Goal: Check status: Check status

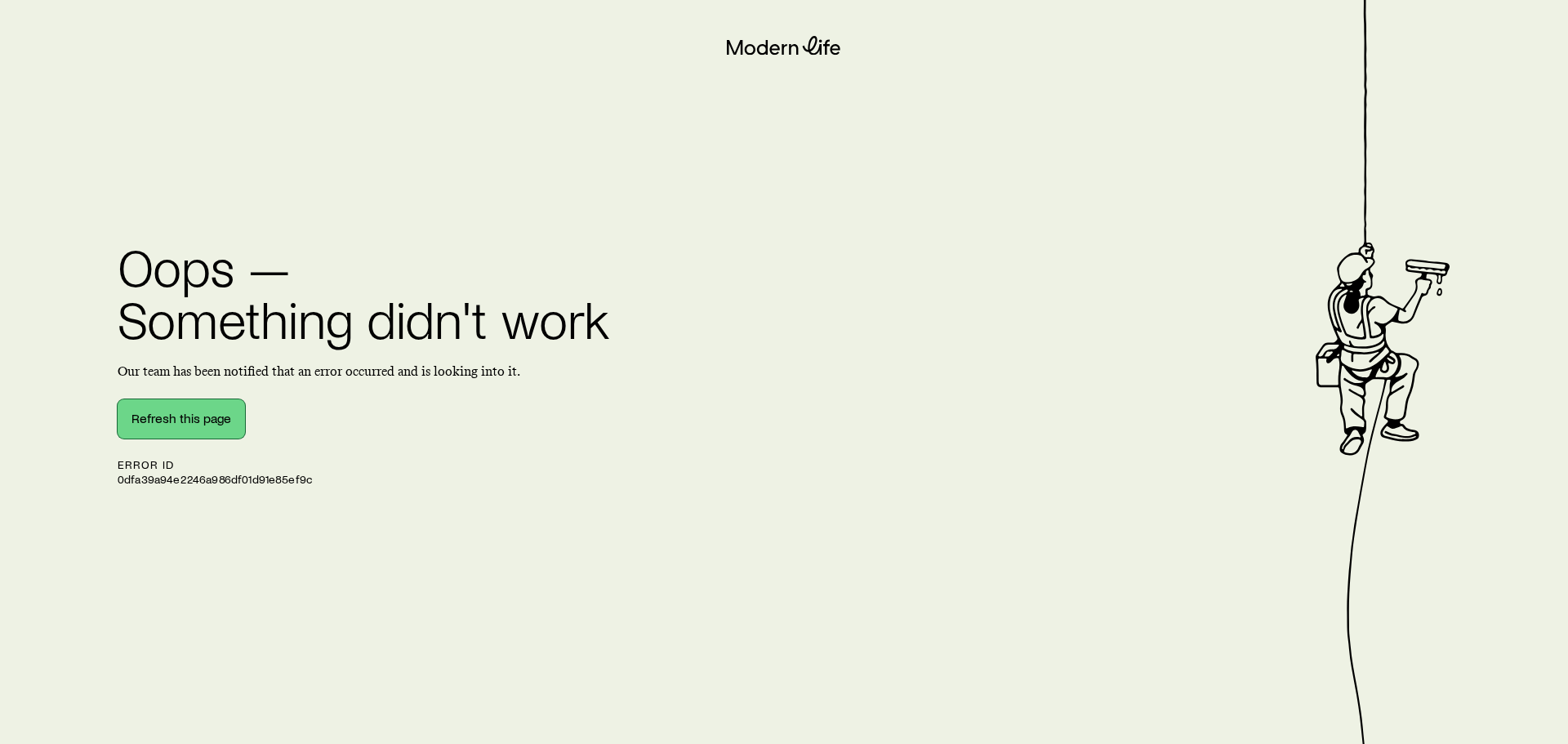
click at [172, 424] on button "Refresh this page" at bounding box center [182, 419] width 128 height 39
click at [214, 412] on button "Refresh this page" at bounding box center [182, 419] width 128 height 39
click at [147, 413] on button "Refresh this page" at bounding box center [182, 419] width 128 height 39
click at [169, 408] on button "Refresh this page" at bounding box center [182, 419] width 128 height 39
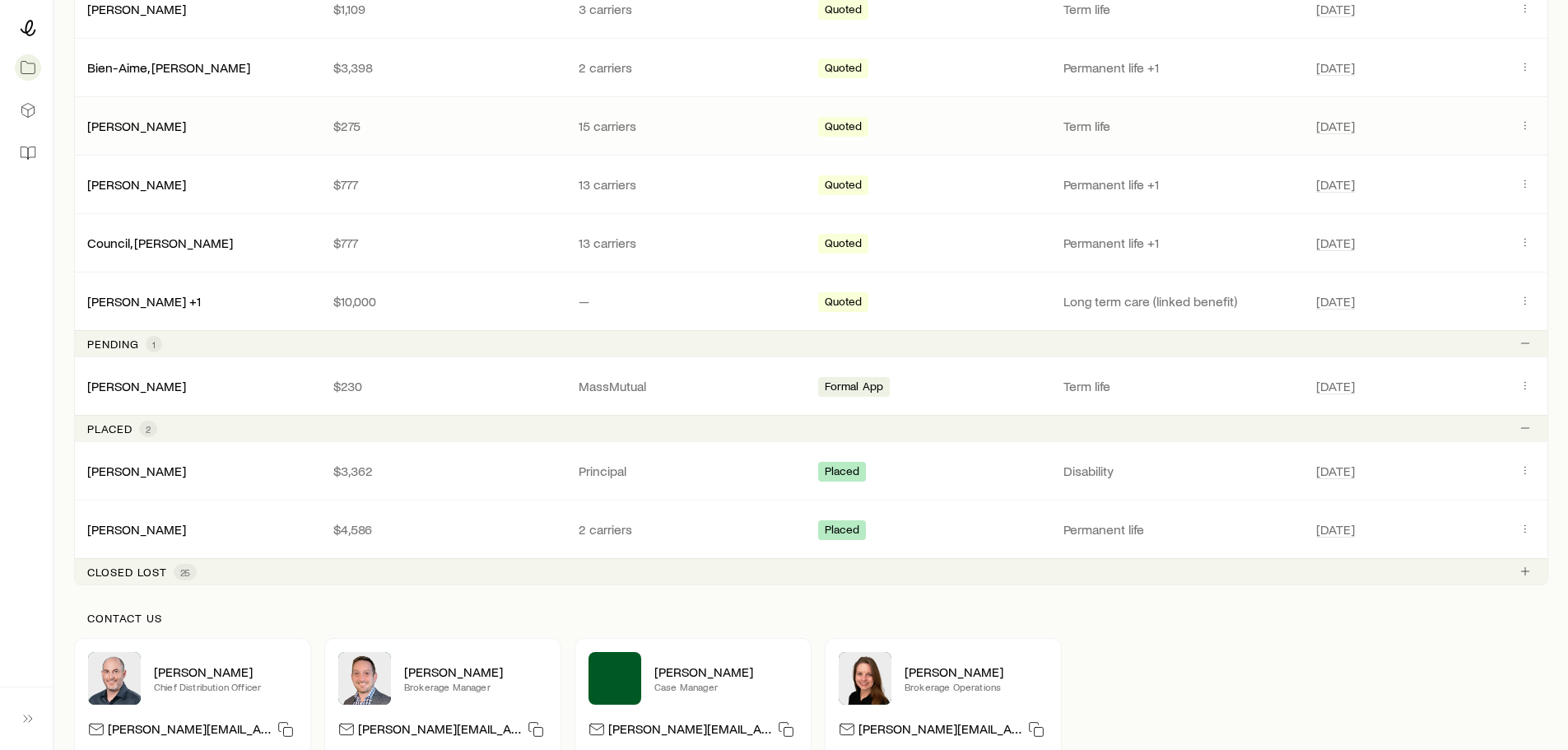
scroll to position [412, 0]
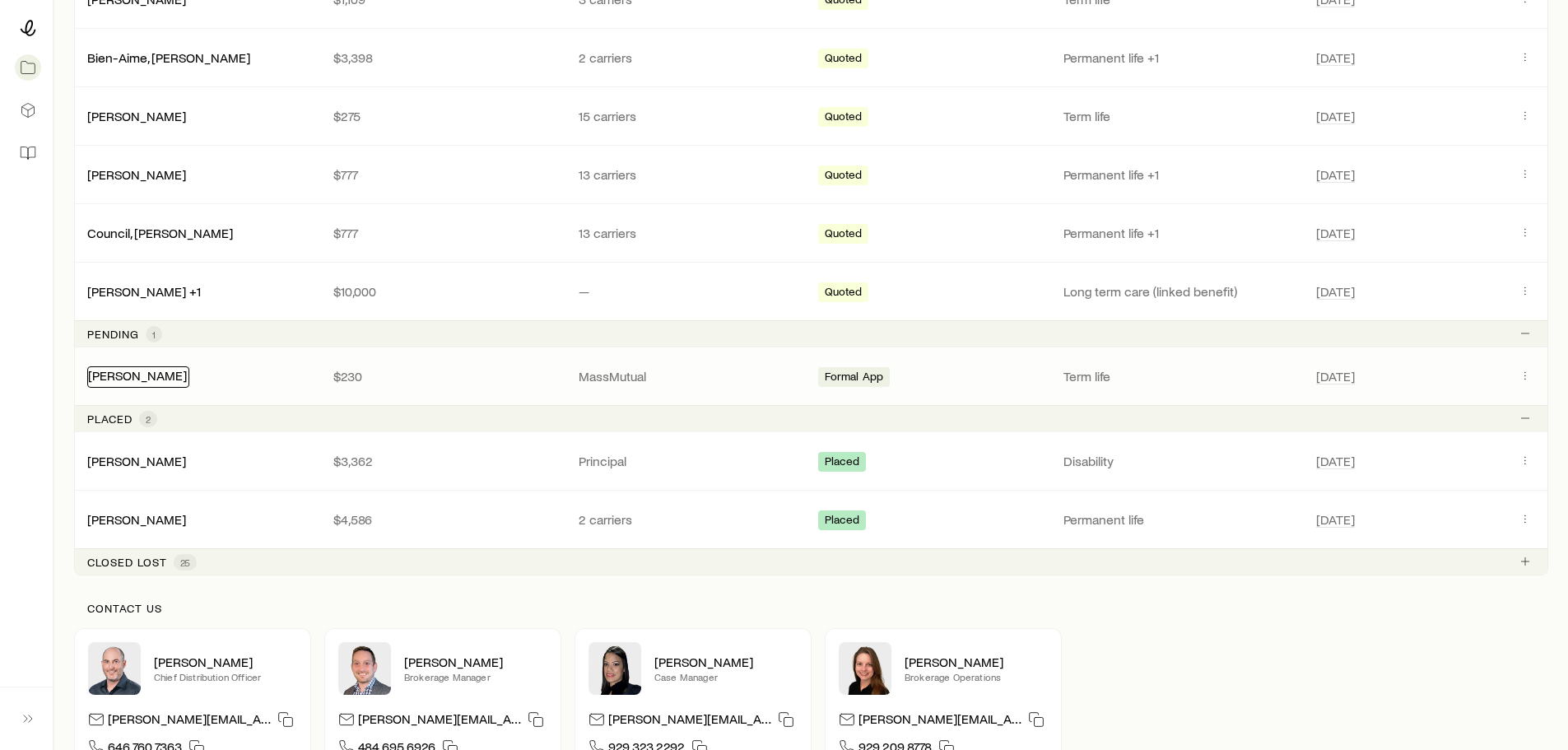
click at [158, 371] on link "[PERSON_NAME]" at bounding box center [137, 375] width 99 height 15
